Goal: Information Seeking & Learning: Obtain resource

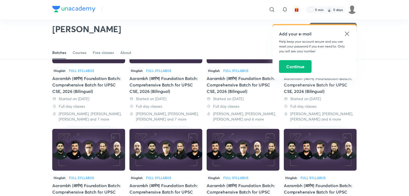
scroll to position [192, 0]
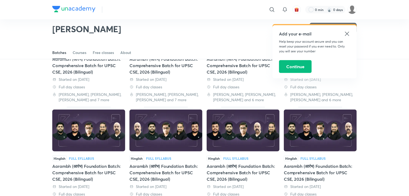
click at [348, 34] on icon at bounding box center [347, 34] width 4 height 4
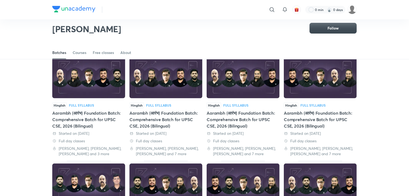
scroll to position [0, 0]
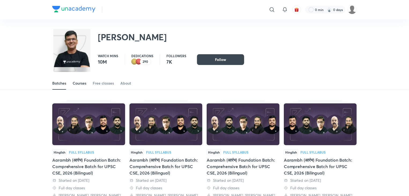
click at [86, 86] on link "Courses" at bounding box center [80, 83] width 14 height 13
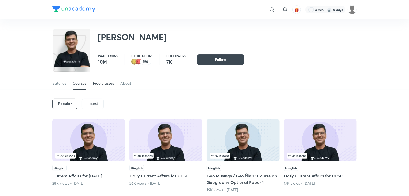
click at [109, 84] on div "Free classes" at bounding box center [103, 82] width 21 height 5
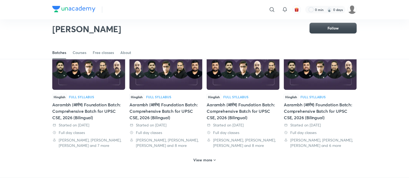
scroll to position [255, 0]
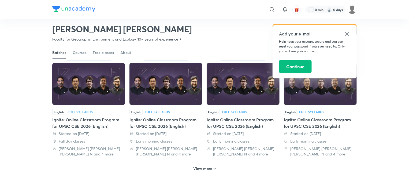
click at [346, 33] on icon at bounding box center [347, 34] width 6 height 6
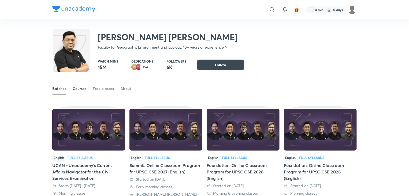
click at [83, 91] on div "Courses" at bounding box center [80, 88] width 14 height 5
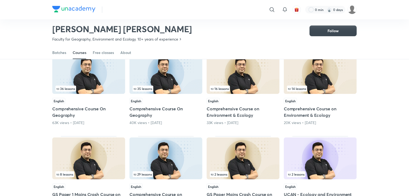
scroll to position [56, 0]
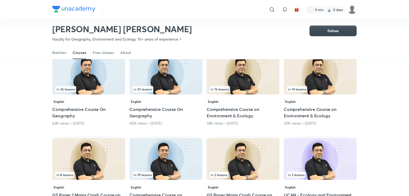
click at [102, 99] on div "English" at bounding box center [88, 101] width 73 height 6
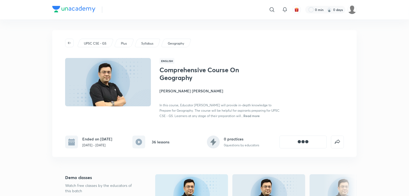
click at [153, 143] on h6 "36 lessons" at bounding box center [161, 142] width 18 height 6
click at [140, 144] on rect at bounding box center [138, 141] width 13 height 13
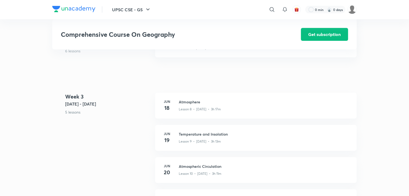
scroll to position [472, 0]
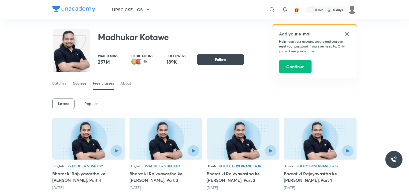
click at [81, 81] on div "Courses" at bounding box center [80, 82] width 14 height 5
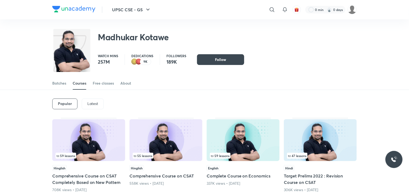
click at [346, 34] on div "Madhukar Kotawe" at bounding box center [204, 33] width 304 height 29
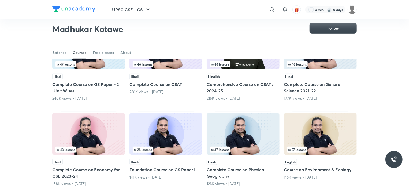
scroll to position [162, 0]
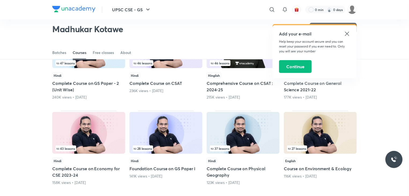
click at [347, 35] on icon at bounding box center [347, 34] width 6 height 6
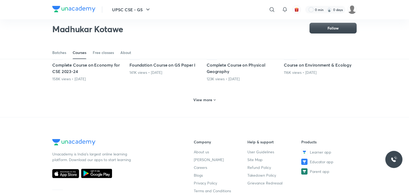
scroll to position [266, 0]
click at [215, 103] on div "View more" at bounding box center [204, 99] width 304 height 14
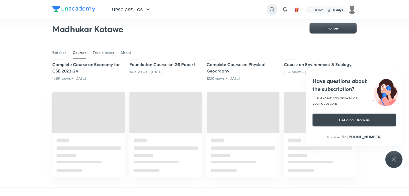
click at [270, 8] on icon at bounding box center [272, 9] width 5 height 5
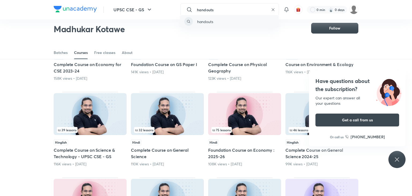
type input "handouts"
click at [234, 23] on div "handouts" at bounding box center [229, 21] width 99 height 13
